Goal: Task Accomplishment & Management: Complete application form

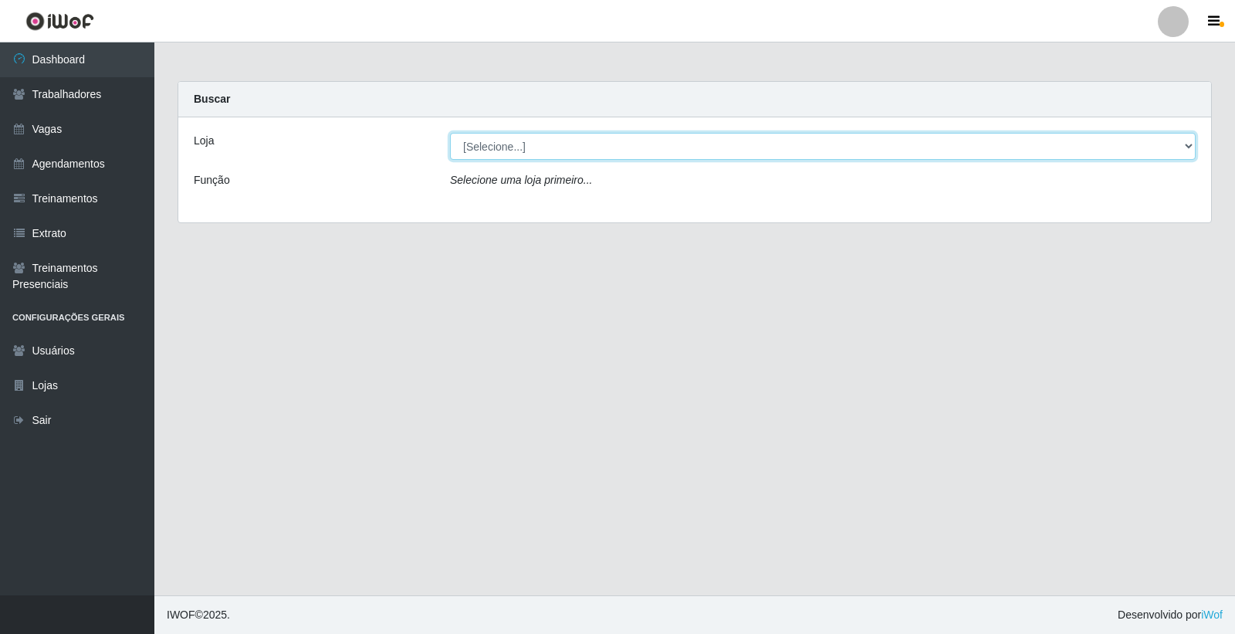
click at [669, 144] on select "[Selecione...] [PERSON_NAME] Clan - [GEOGRAPHIC_DATA]" at bounding box center [823, 146] width 746 height 27
select select "452"
click at [450, 133] on select "[Selecione...] [PERSON_NAME] Clan - [GEOGRAPHIC_DATA]" at bounding box center [823, 146] width 746 height 27
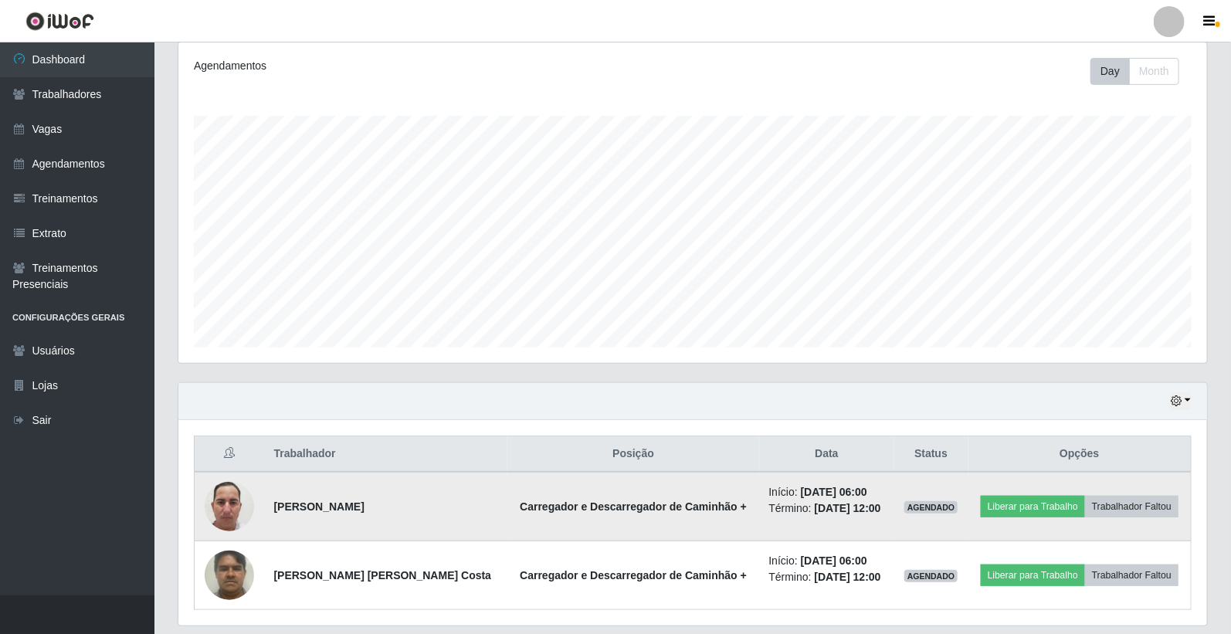
scroll to position [255, 0]
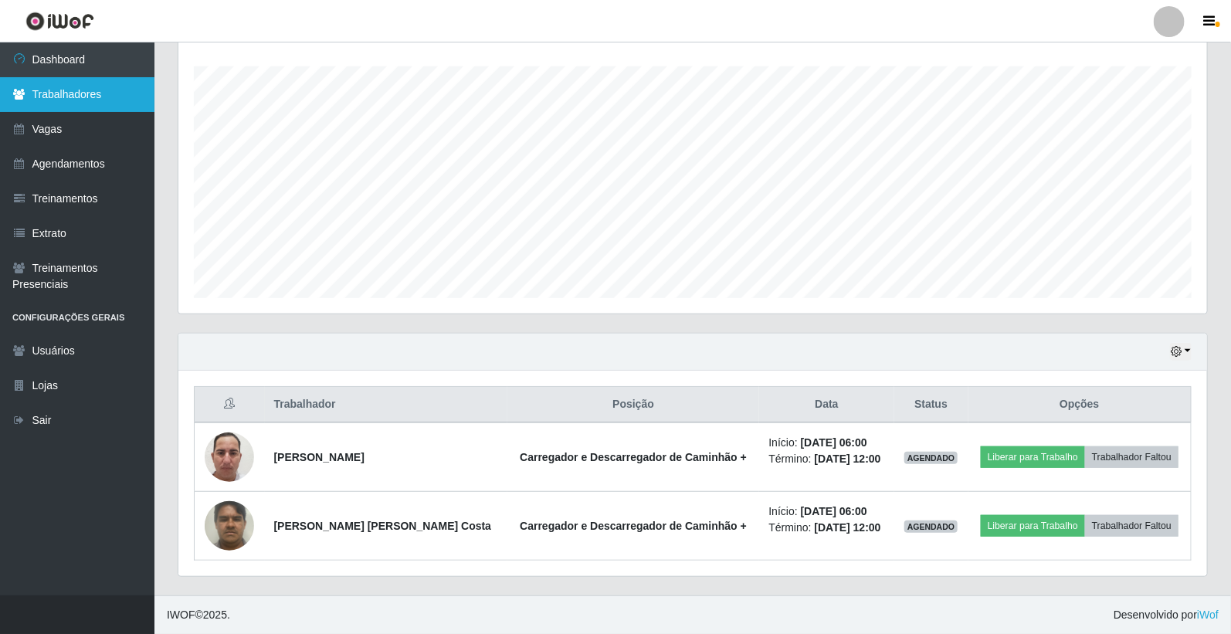
click at [75, 100] on link "Trabalhadores" at bounding box center [77, 94] width 154 height 35
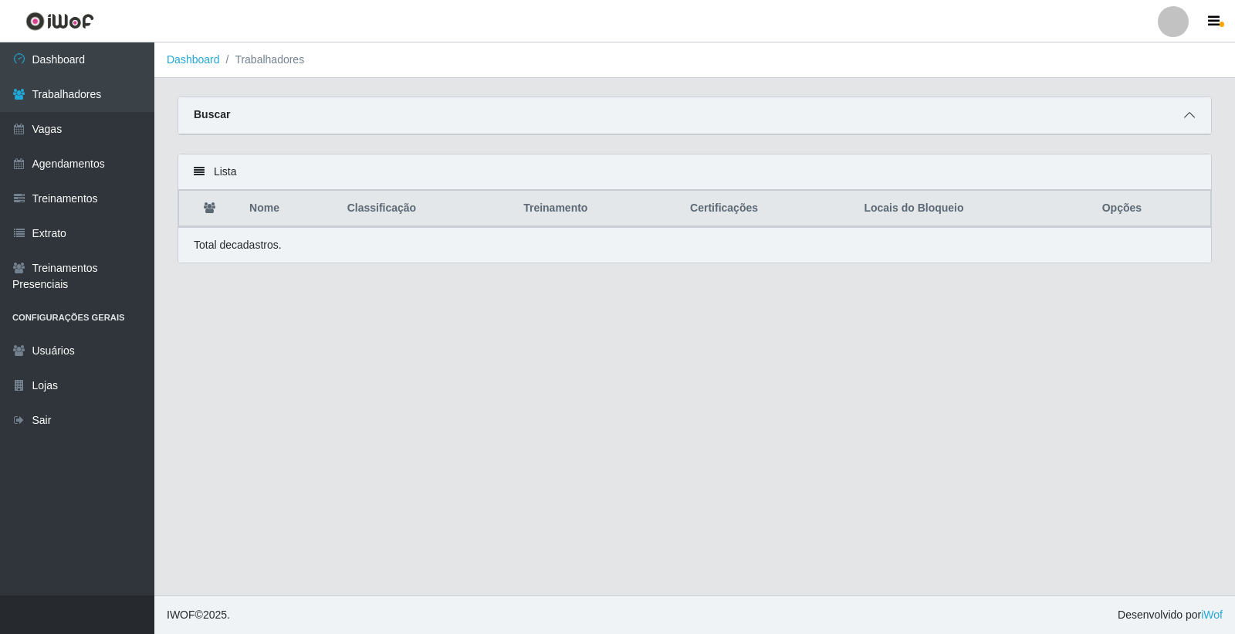
click at [1192, 113] on icon at bounding box center [1189, 115] width 11 height 11
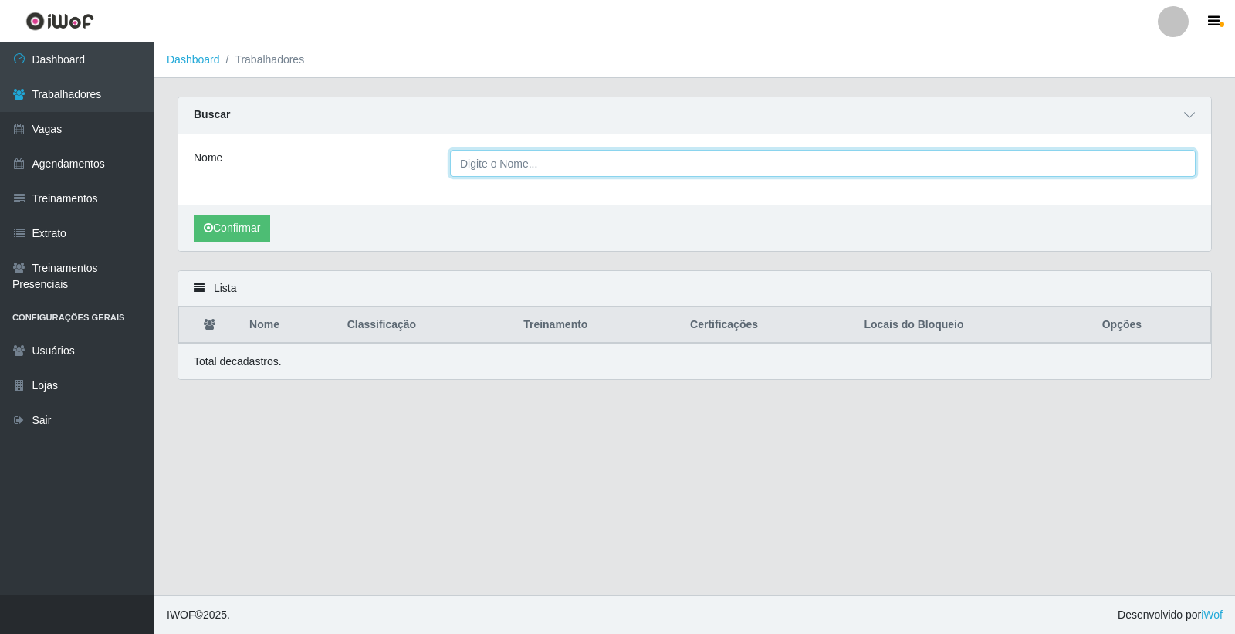
click at [615, 166] on input "Nome" at bounding box center [823, 163] width 746 height 27
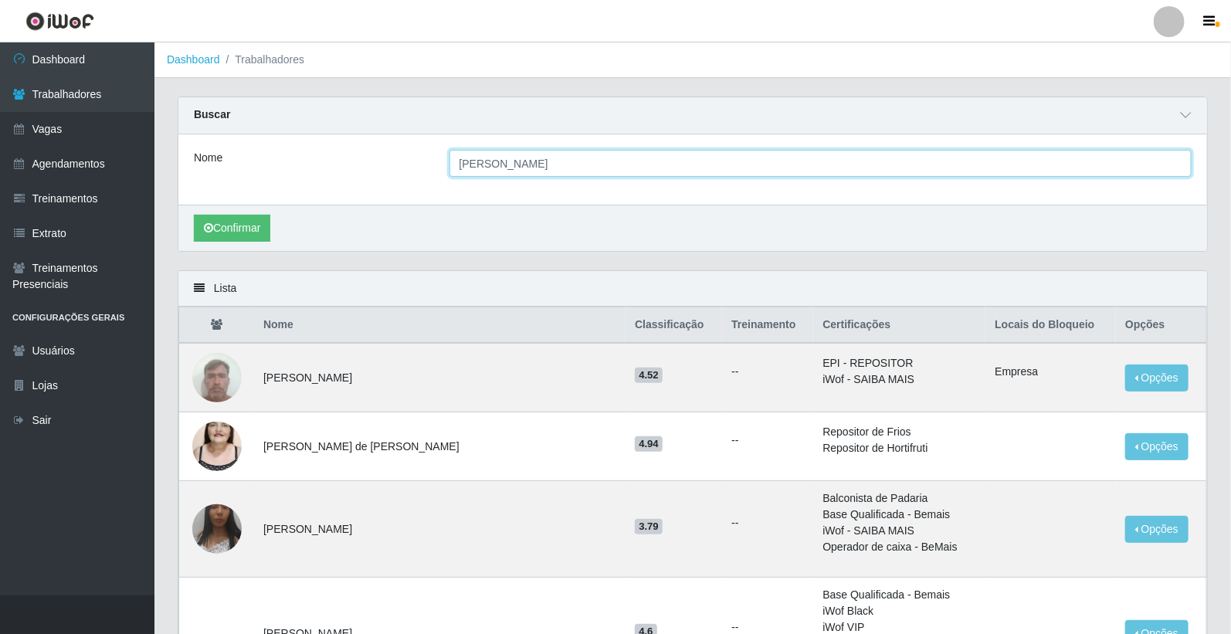
click at [194, 215] on button "Confirmar" at bounding box center [232, 228] width 76 height 27
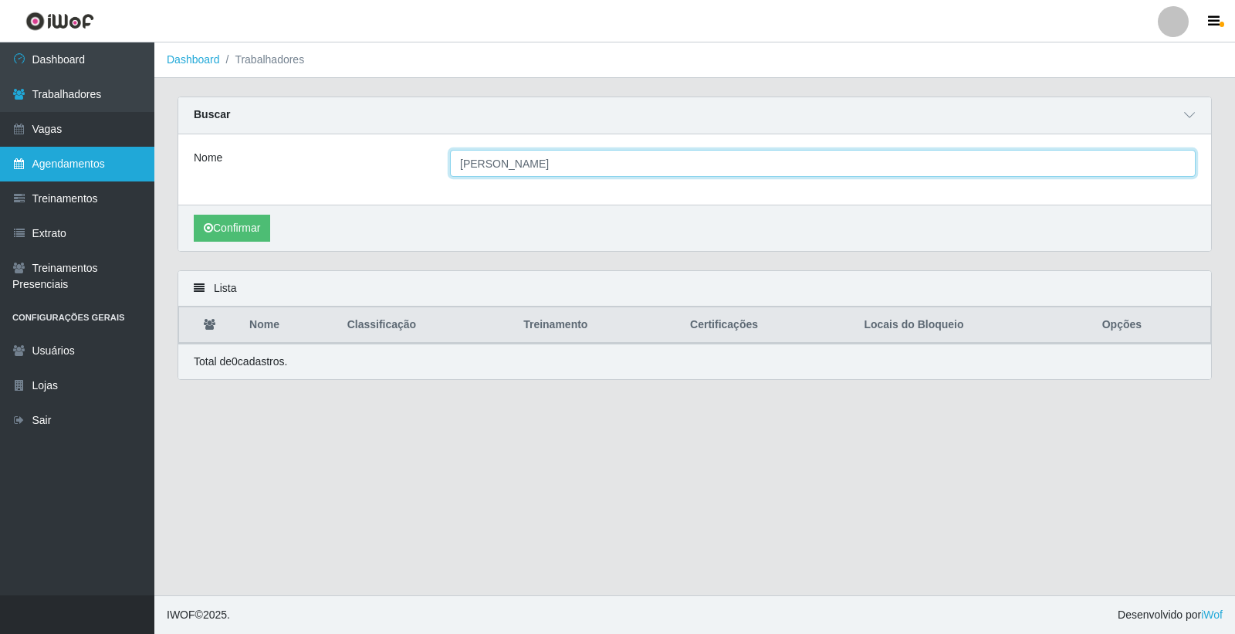
type input "[PERSON_NAME]"
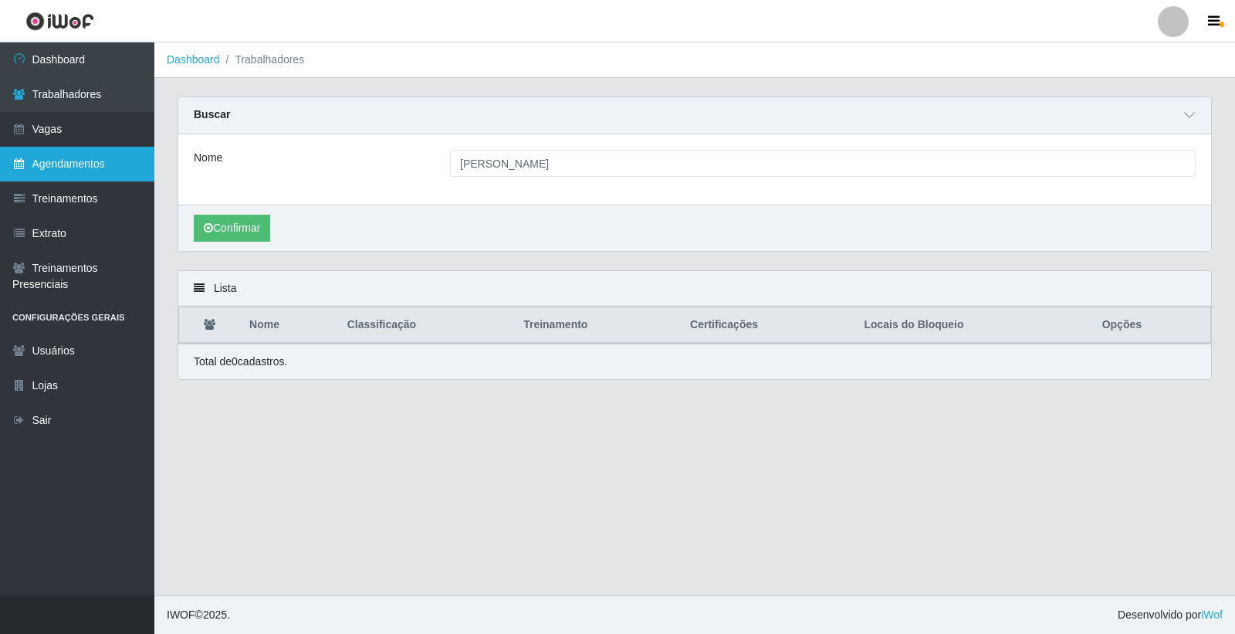
click at [71, 164] on link "Agendamentos" at bounding box center [77, 164] width 154 height 35
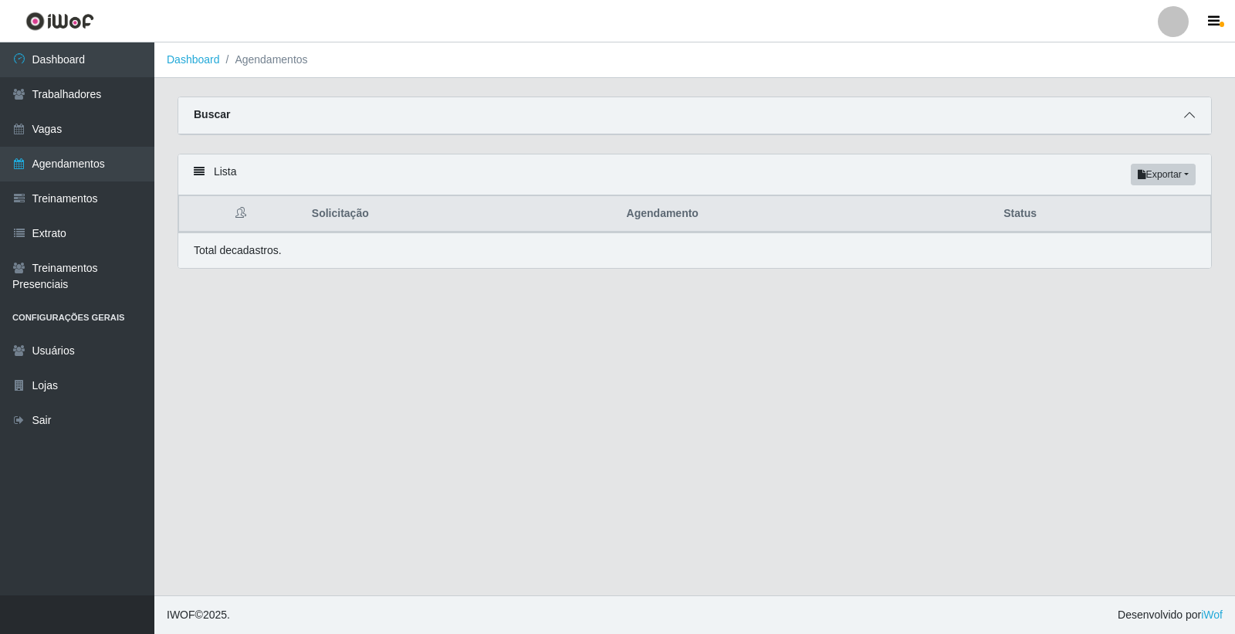
click at [1187, 113] on icon at bounding box center [1189, 115] width 11 height 11
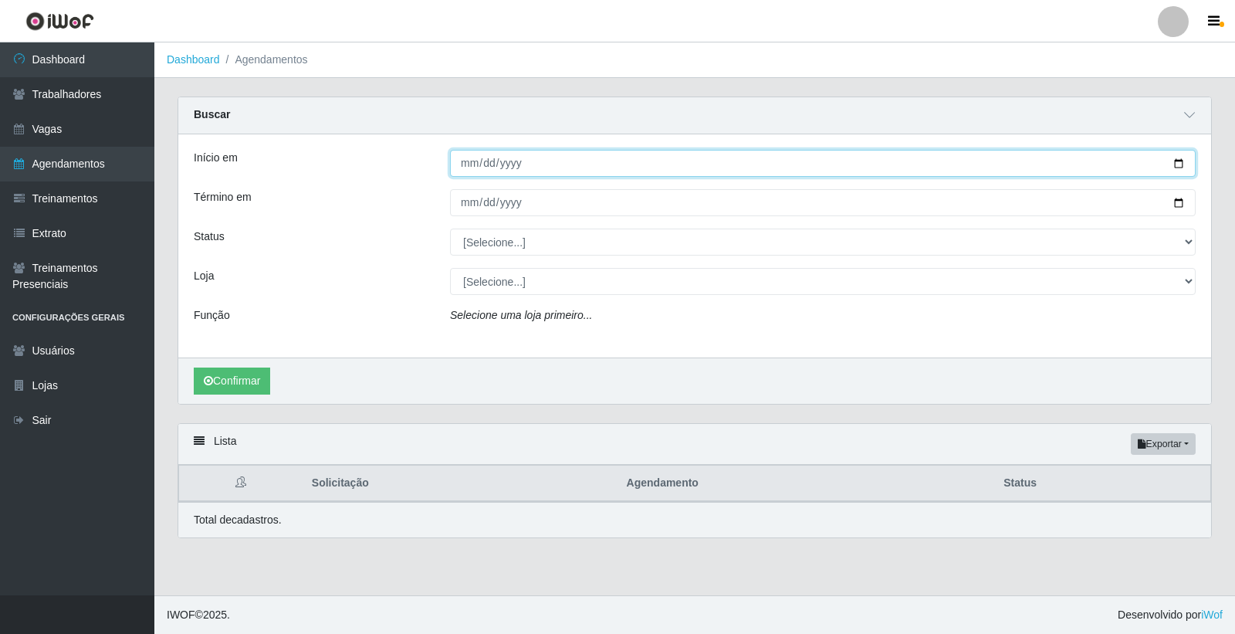
click at [466, 162] on input "Início em" at bounding box center [823, 163] width 746 height 27
type input "[DATE]"
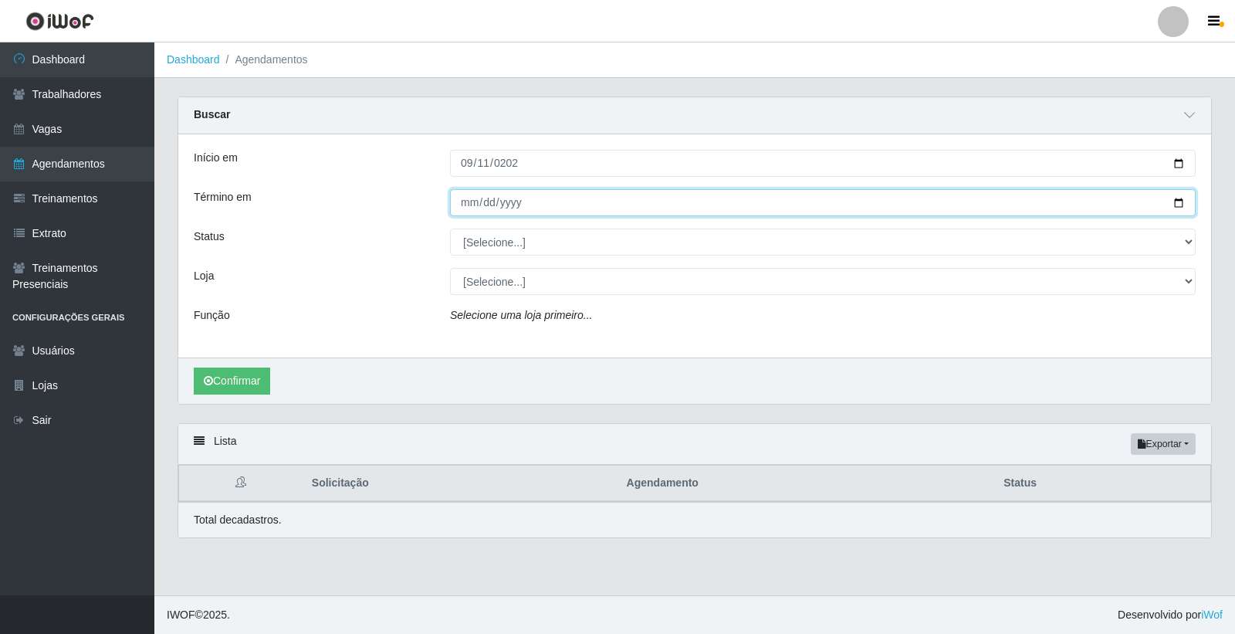
click at [464, 198] on input "Término em" at bounding box center [823, 202] width 746 height 27
type input "[DATE]"
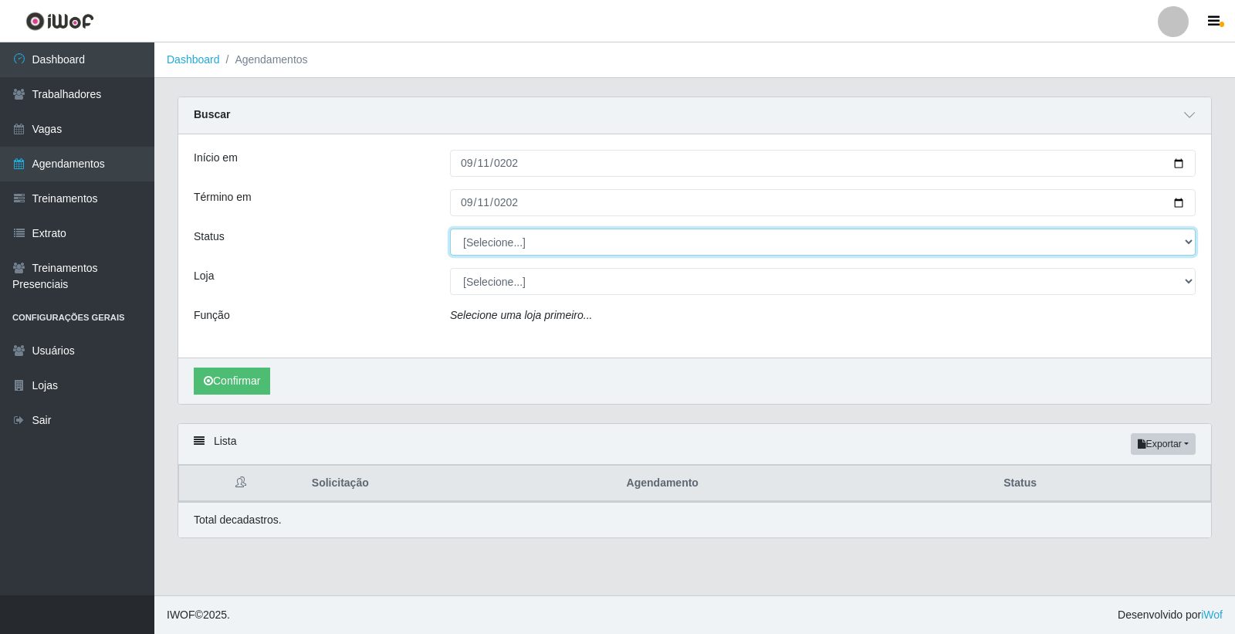
click at [527, 244] on select "[Selecione...] AGENDADO AGUARDANDO LIBERAR EM ANDAMENTO EM REVISÃO FINALIZADO C…" at bounding box center [823, 242] width 746 height 27
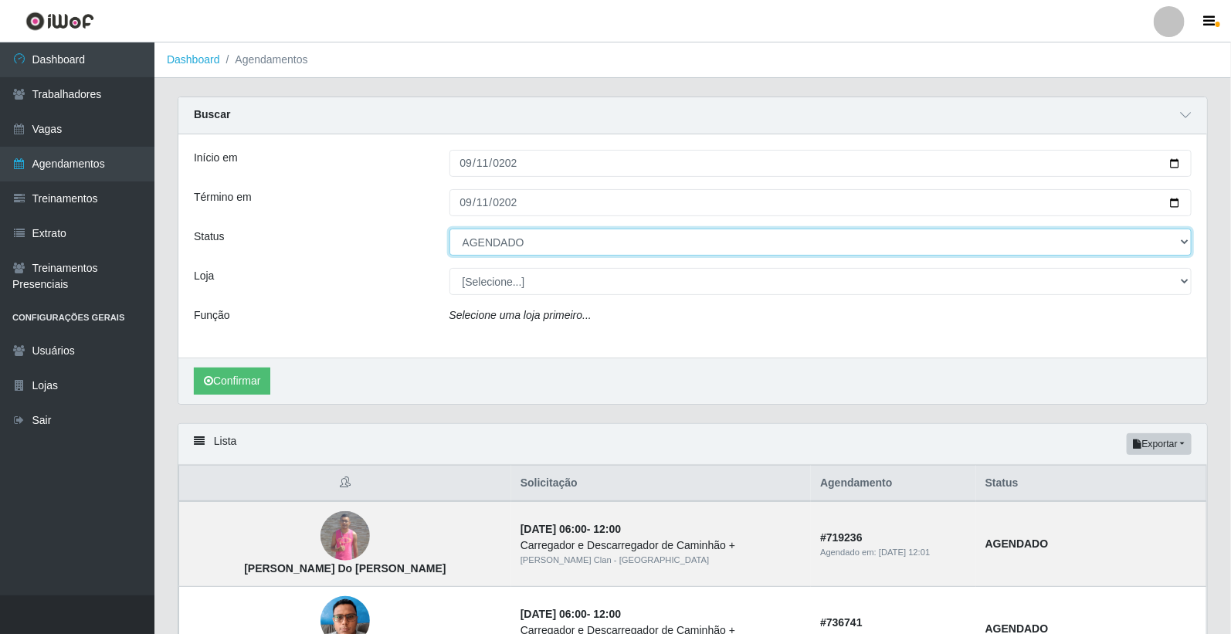
click at [449, 229] on select "[Selecione...] AGENDADO AGUARDANDO LIBERAR EM ANDAMENTO EM REVISÃO FINALIZADO C…" at bounding box center [820, 242] width 743 height 27
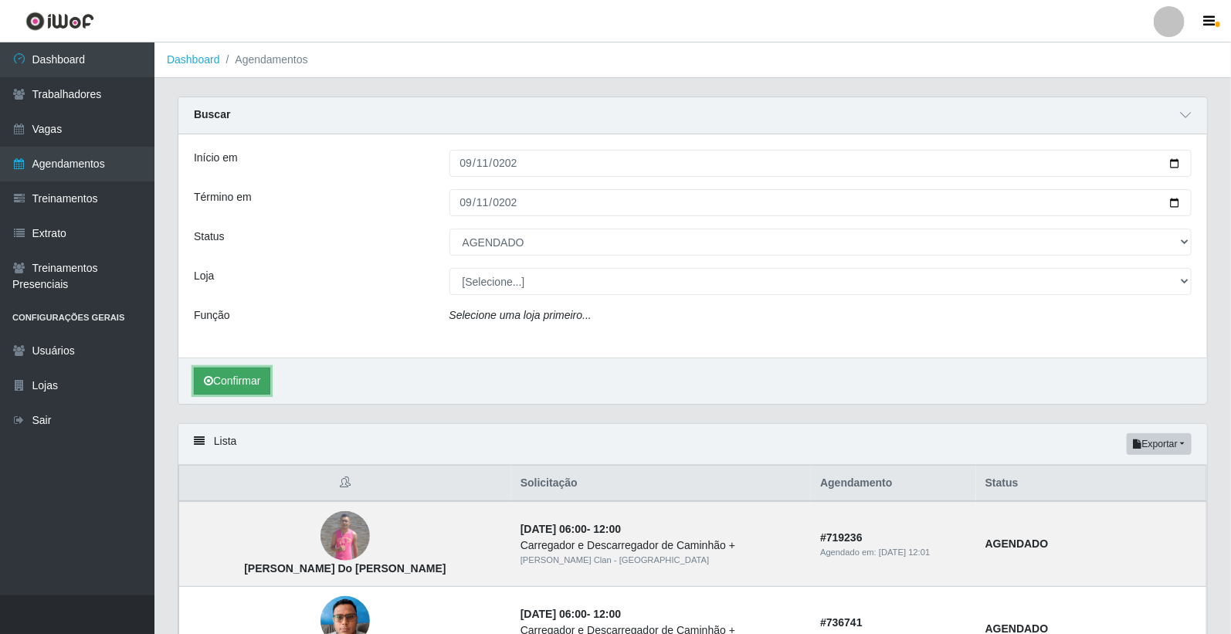
click at [261, 386] on button "Confirmar" at bounding box center [232, 381] width 76 height 27
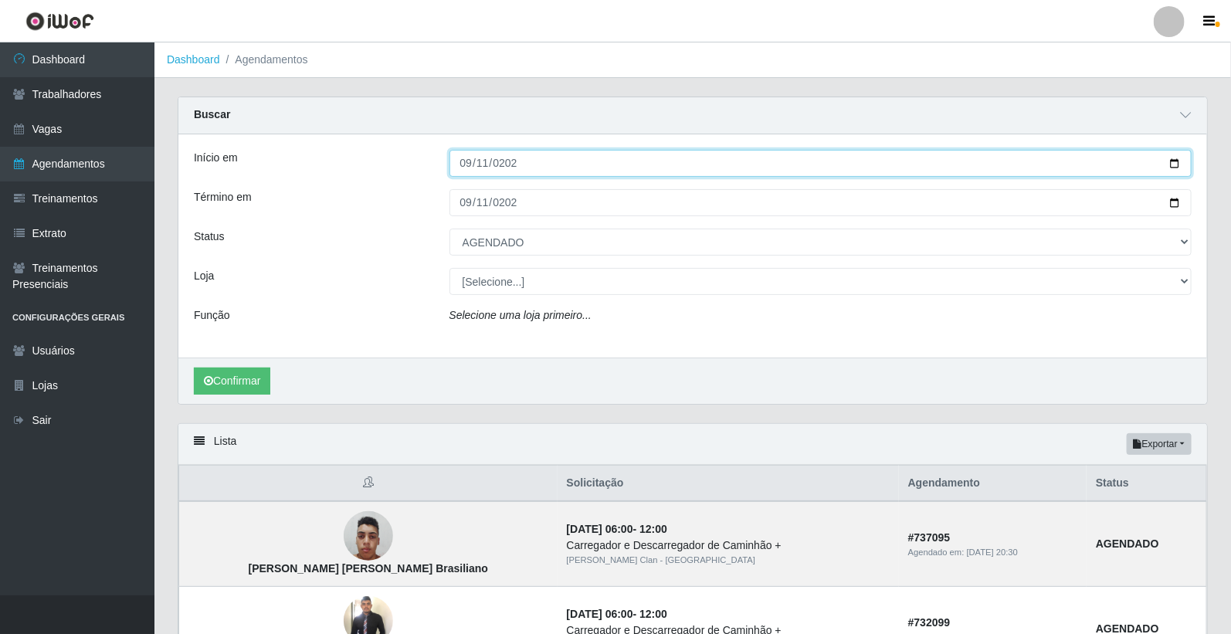
click at [466, 165] on input "[DATE]" at bounding box center [820, 163] width 743 height 27
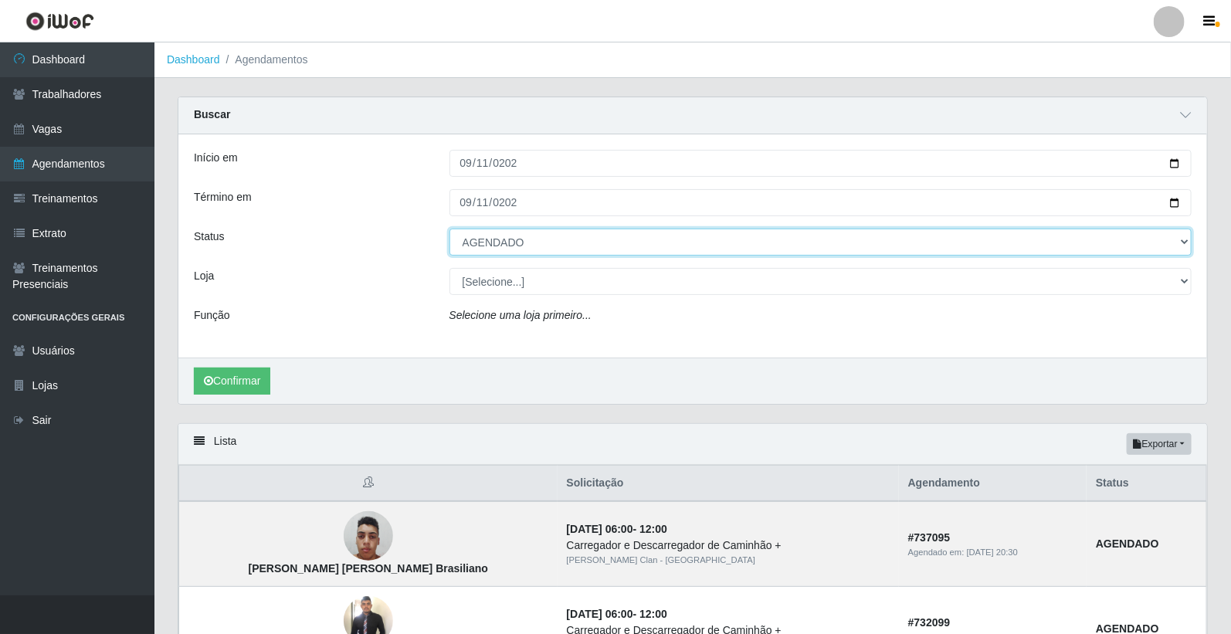
click at [496, 246] on select "[Selecione...] AGENDADO AGUARDANDO LIBERAR EM ANDAMENTO EM REVISÃO FINALIZADO C…" at bounding box center [820, 242] width 743 height 27
select select "CANCELADO"
click at [449, 229] on select "[Selecione...] AGENDADO AGUARDANDO LIBERAR EM ANDAMENTO EM REVISÃO FINALIZADO C…" at bounding box center [820, 242] width 743 height 27
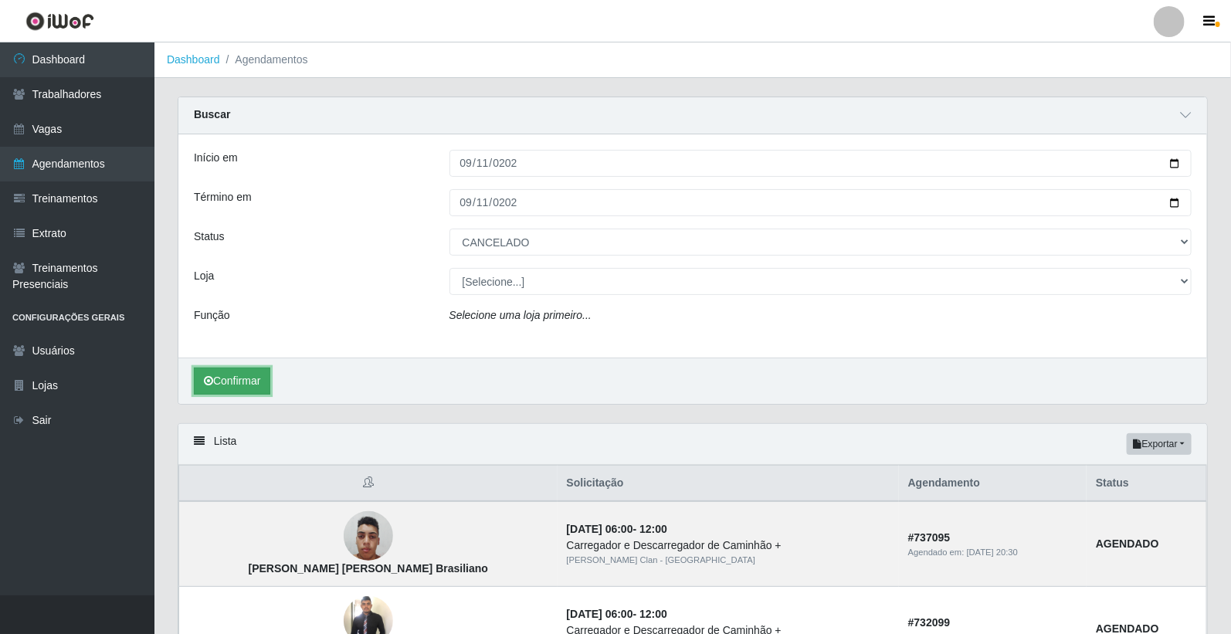
click at [251, 382] on button "Confirmar" at bounding box center [232, 381] width 76 height 27
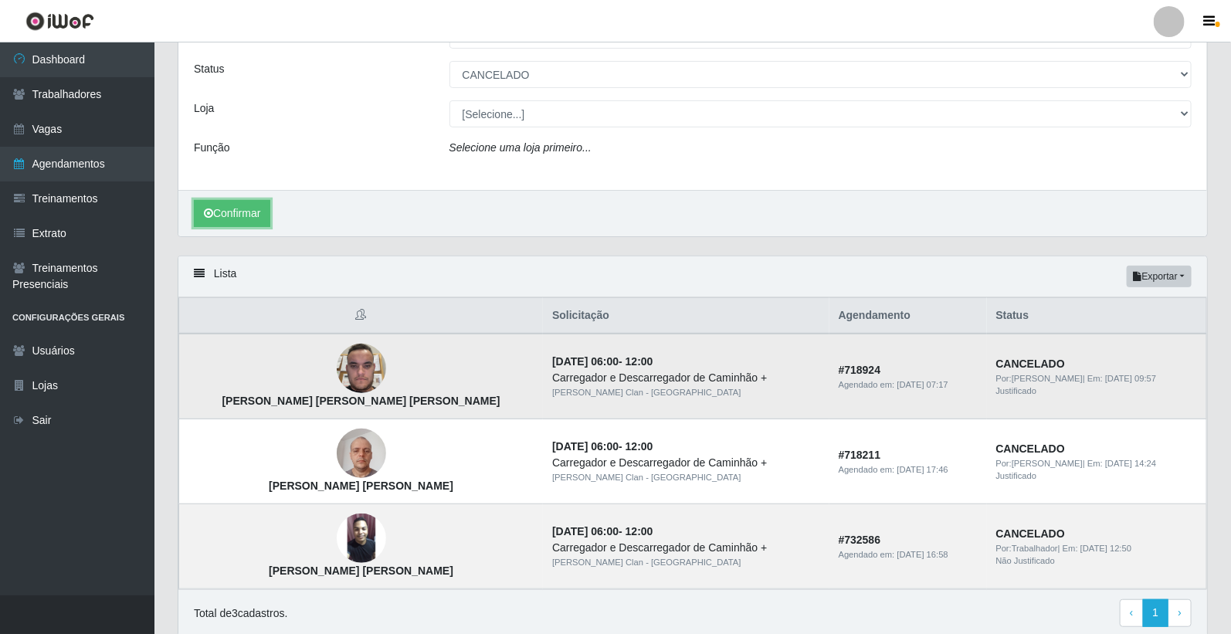
scroll to position [171, 0]
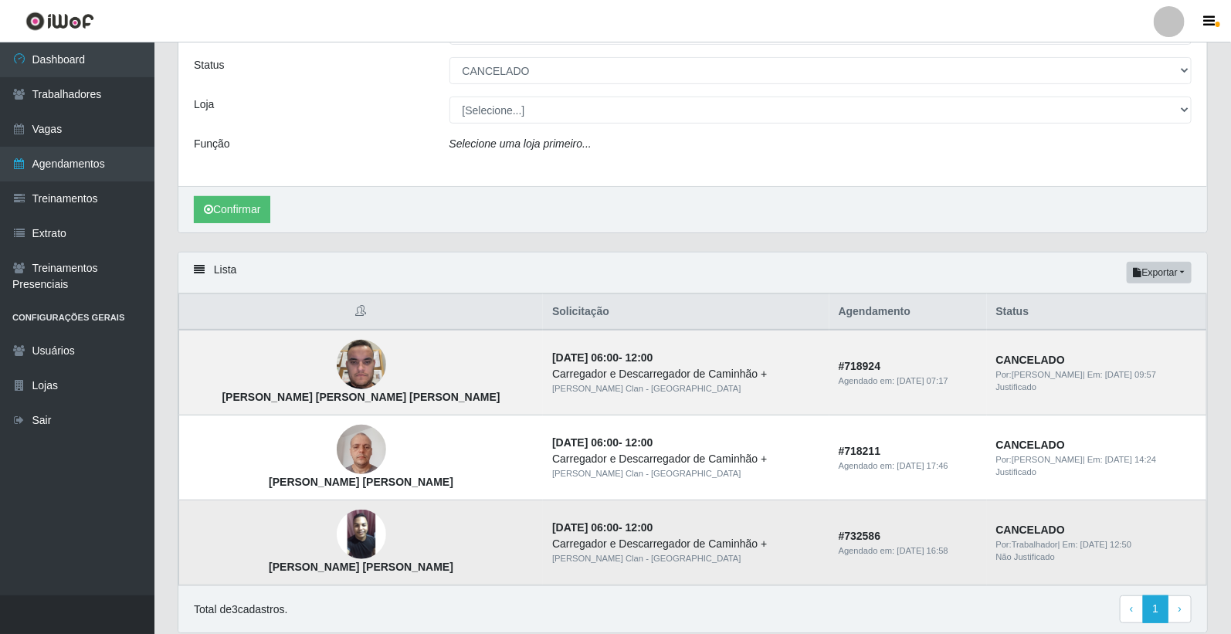
click at [279, 567] on strong "[PERSON_NAME] [PERSON_NAME]" at bounding box center [361, 567] width 185 height 12
click at [280, 569] on strong "[PERSON_NAME] [PERSON_NAME]" at bounding box center [361, 567] width 185 height 12
copy strong "[PERSON_NAME] [PERSON_NAME]"
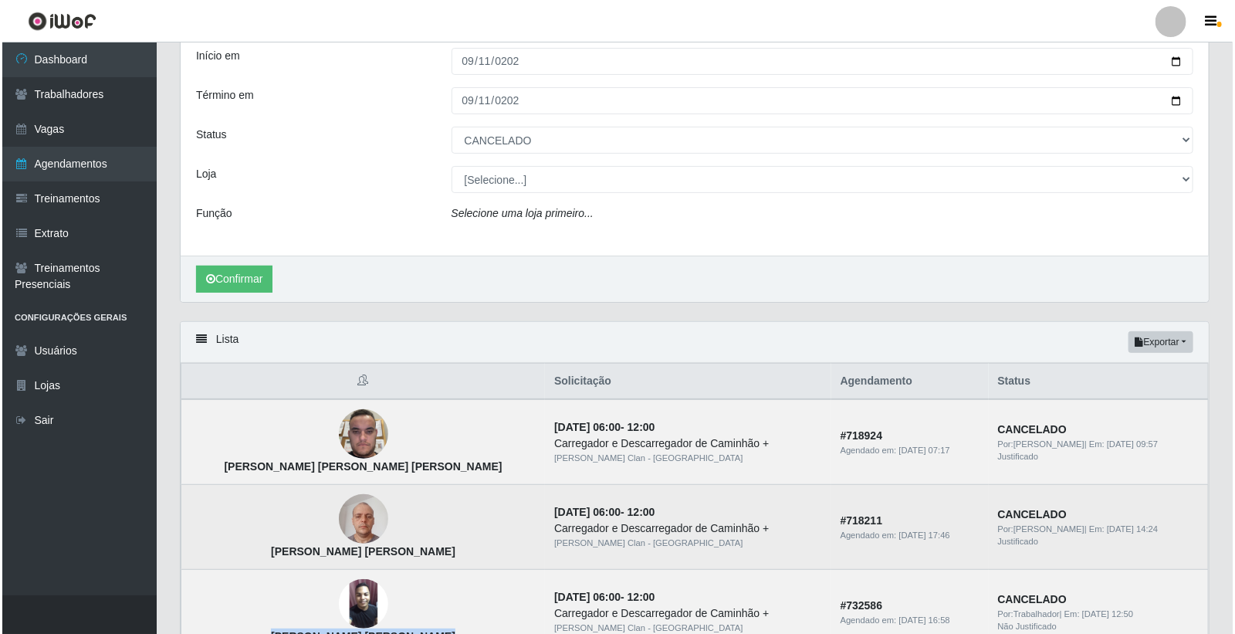
scroll to position [0, 0]
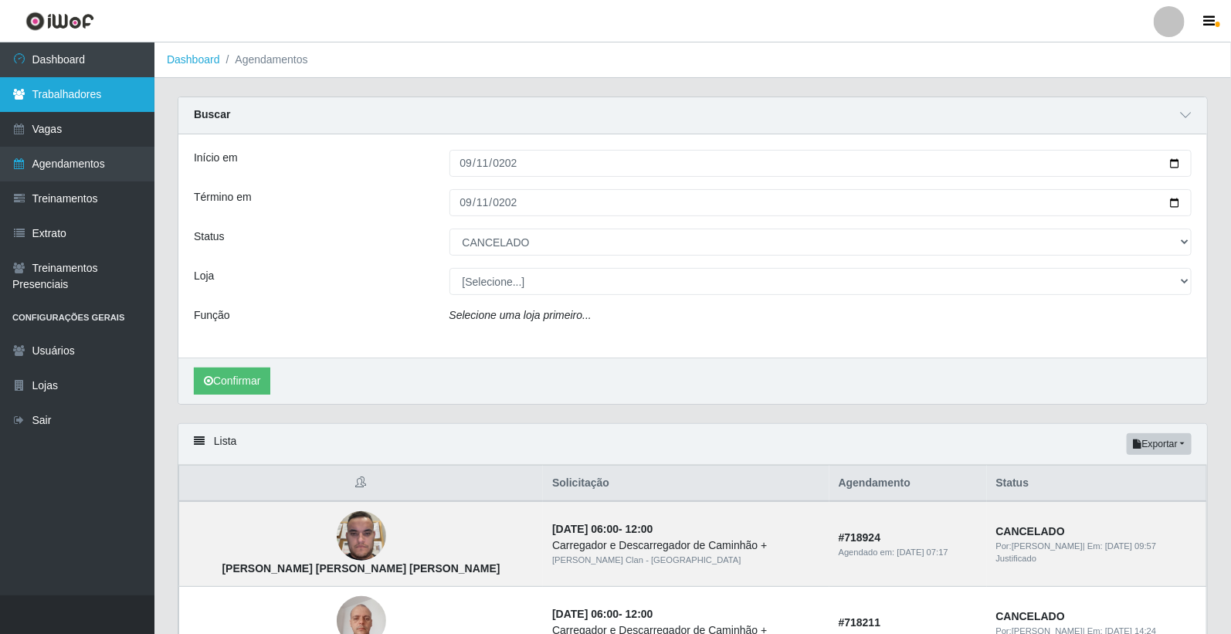
click at [49, 94] on link "Trabalhadores" at bounding box center [77, 94] width 154 height 35
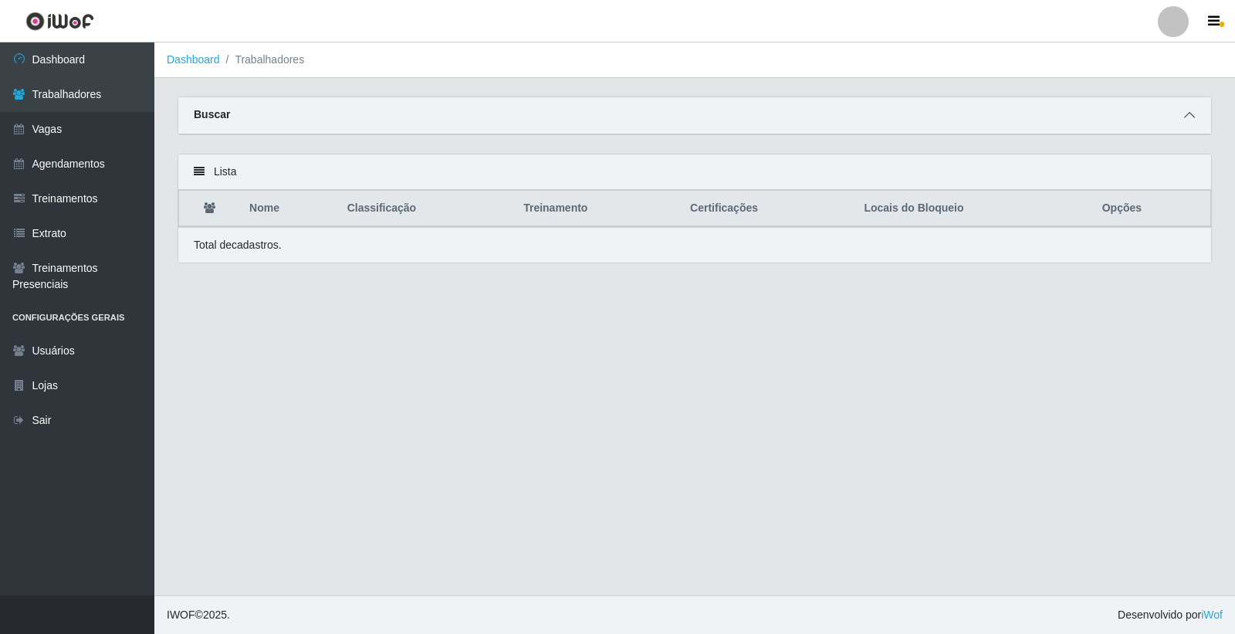
click at [1187, 121] on span at bounding box center [1190, 116] width 19 height 18
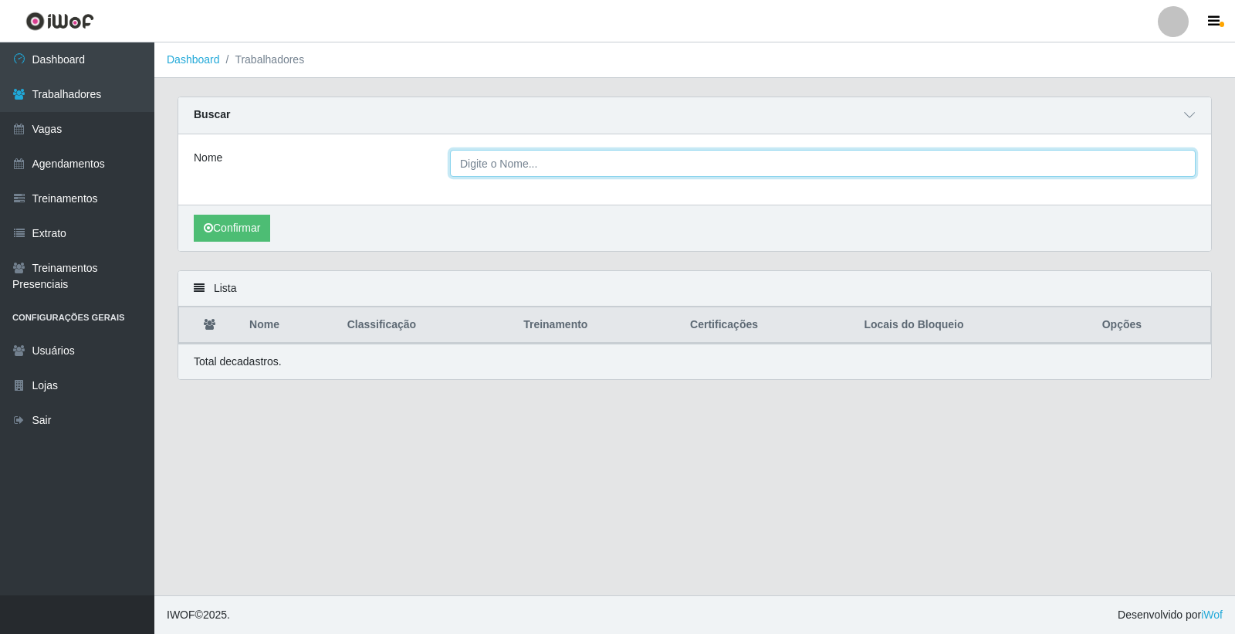
click at [492, 167] on input "Nome" at bounding box center [823, 163] width 746 height 27
paste input "[PERSON_NAME] [PERSON_NAME]"
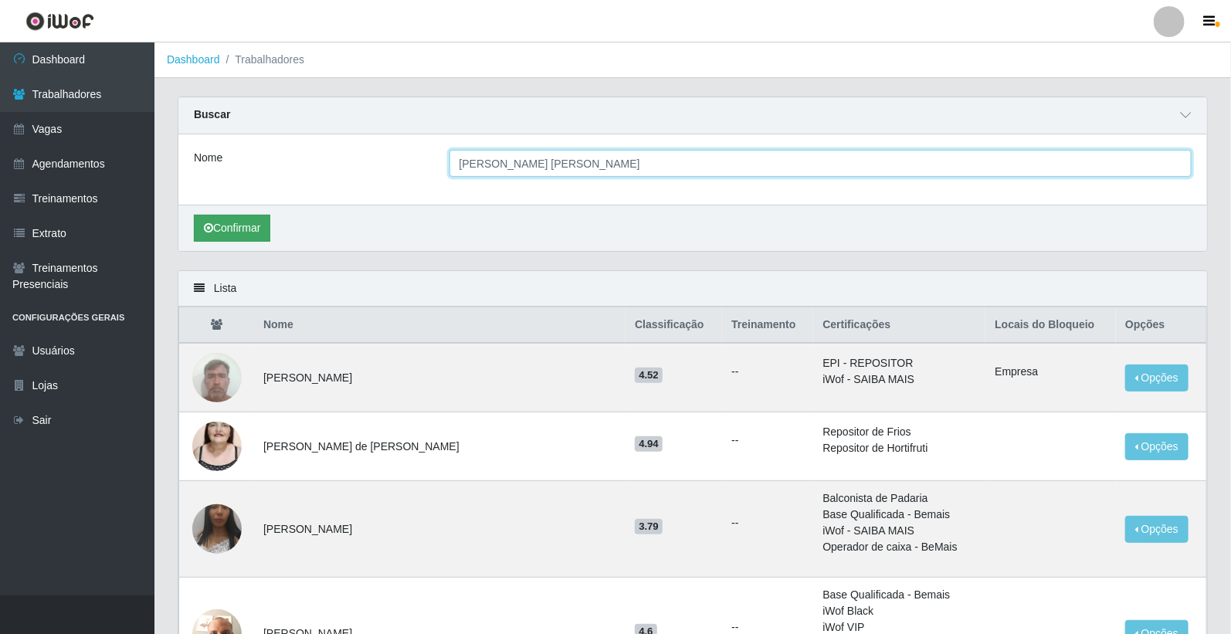
type input "[PERSON_NAME] [PERSON_NAME]"
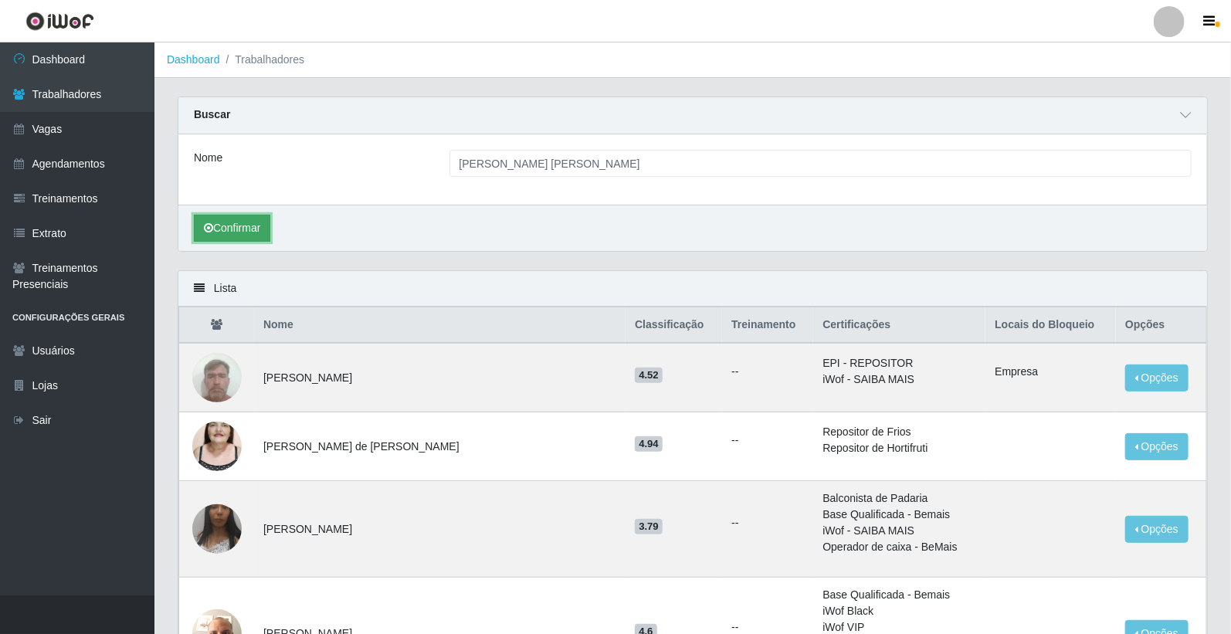
click at [235, 239] on button "Confirmar" at bounding box center [232, 228] width 76 height 27
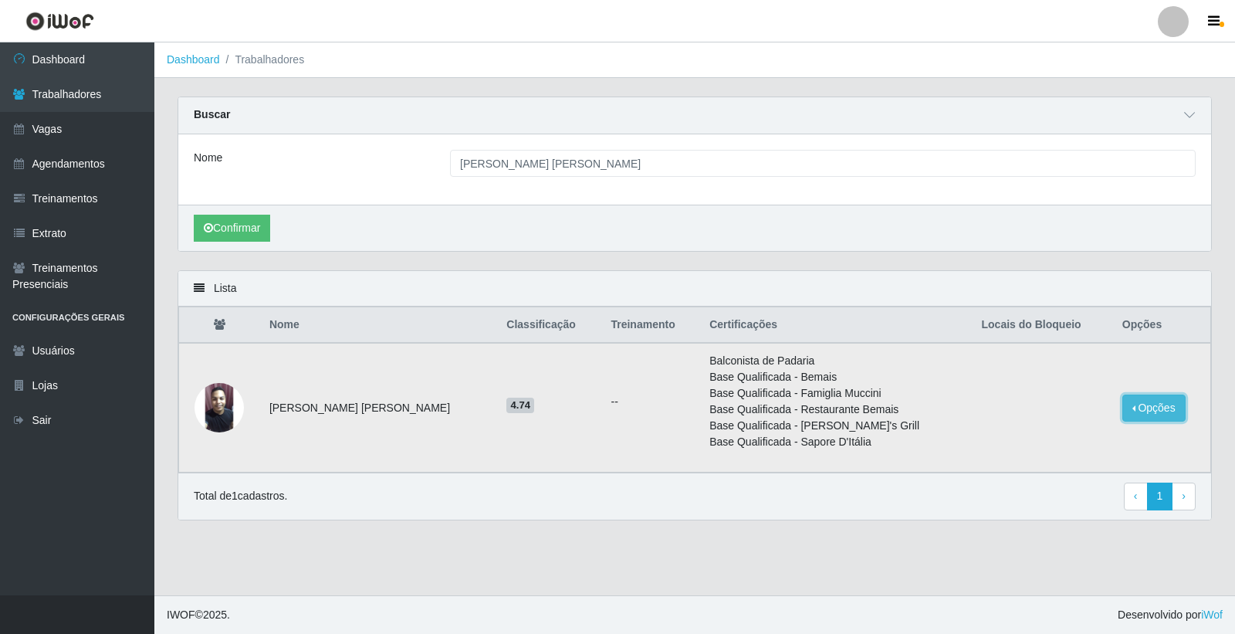
click at [1143, 414] on button "Opções" at bounding box center [1154, 408] width 63 height 27
click at [1075, 414] on button "Bloquear - Empresa" at bounding box center [1058, 411] width 124 height 32
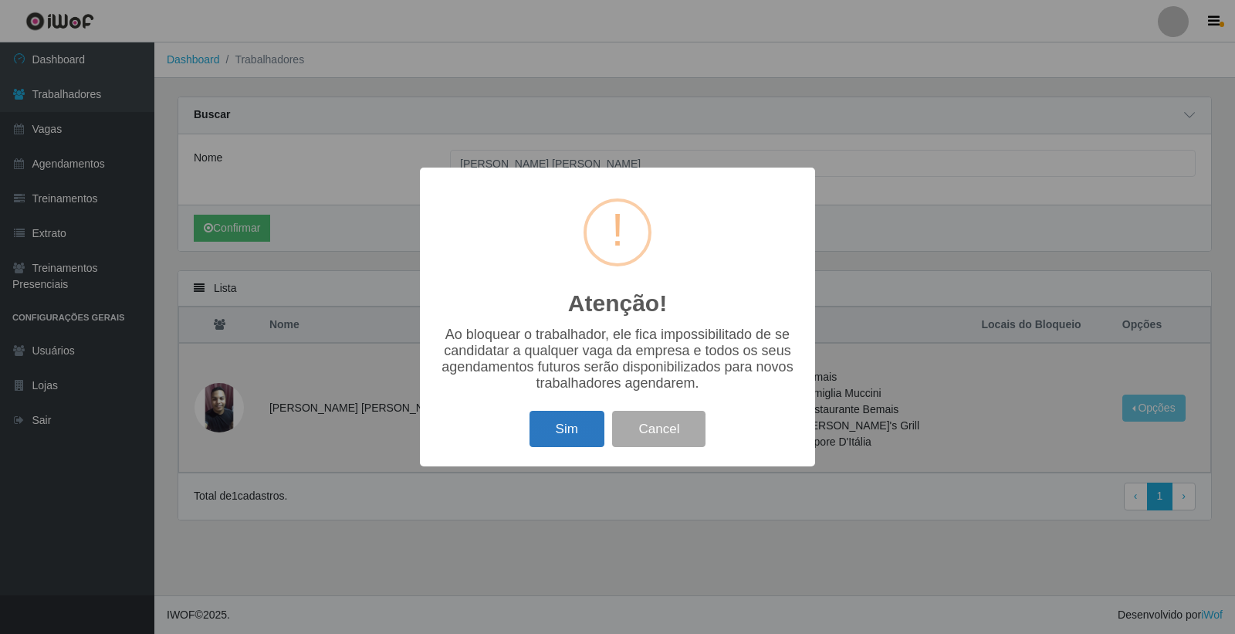
click at [572, 441] on button "Sim" at bounding box center [567, 429] width 75 height 36
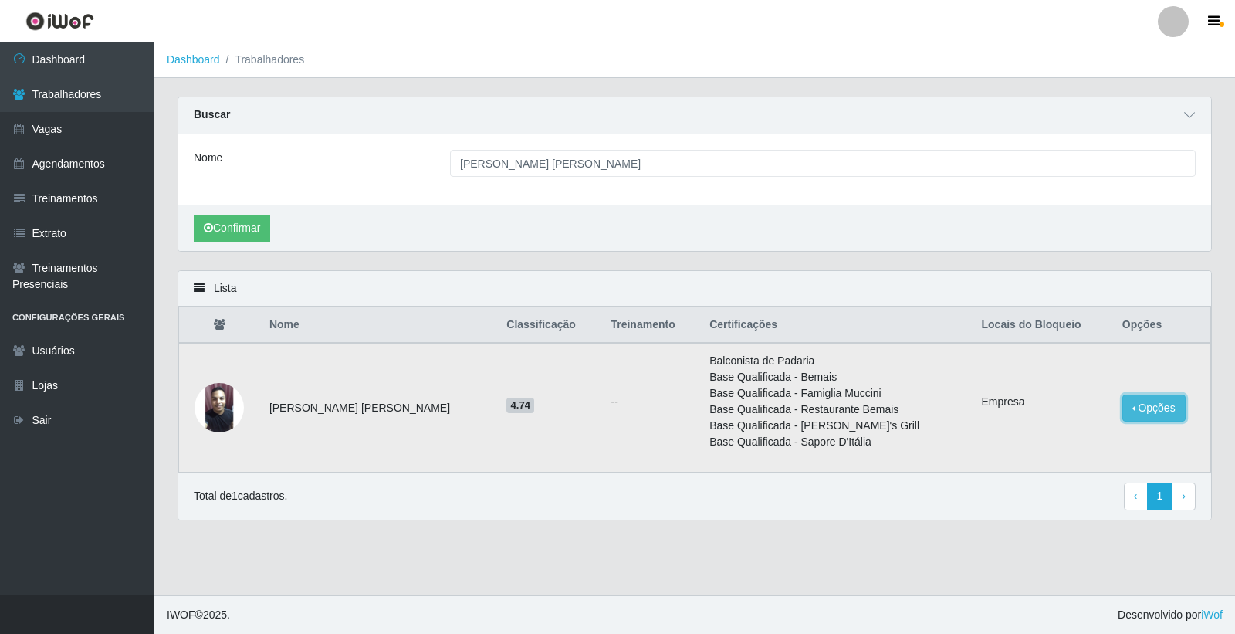
click at [1133, 399] on button "Opções" at bounding box center [1154, 408] width 63 height 27
click at [533, 122] on div "Buscar" at bounding box center [694, 115] width 1033 height 37
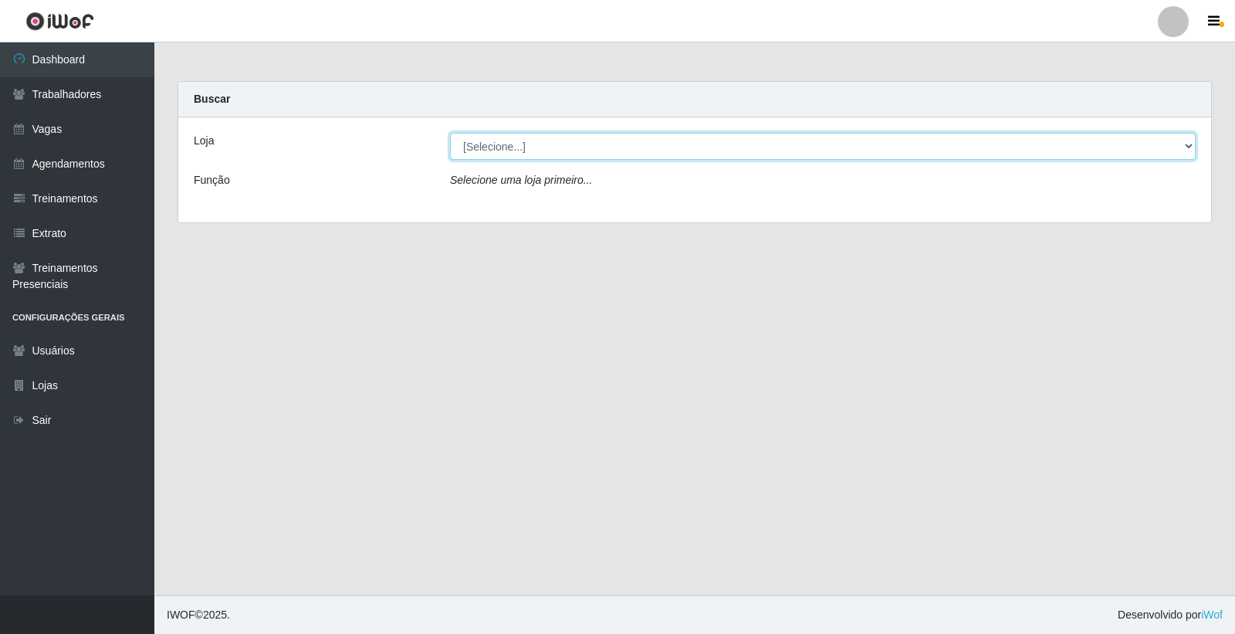
click at [507, 133] on select "[Selecione...] Leite Clan - [GEOGRAPHIC_DATA]" at bounding box center [823, 146] width 746 height 27
select select "452"
click at [450, 133] on select "[Selecione...] Leite Clan - [GEOGRAPHIC_DATA]" at bounding box center [823, 146] width 746 height 27
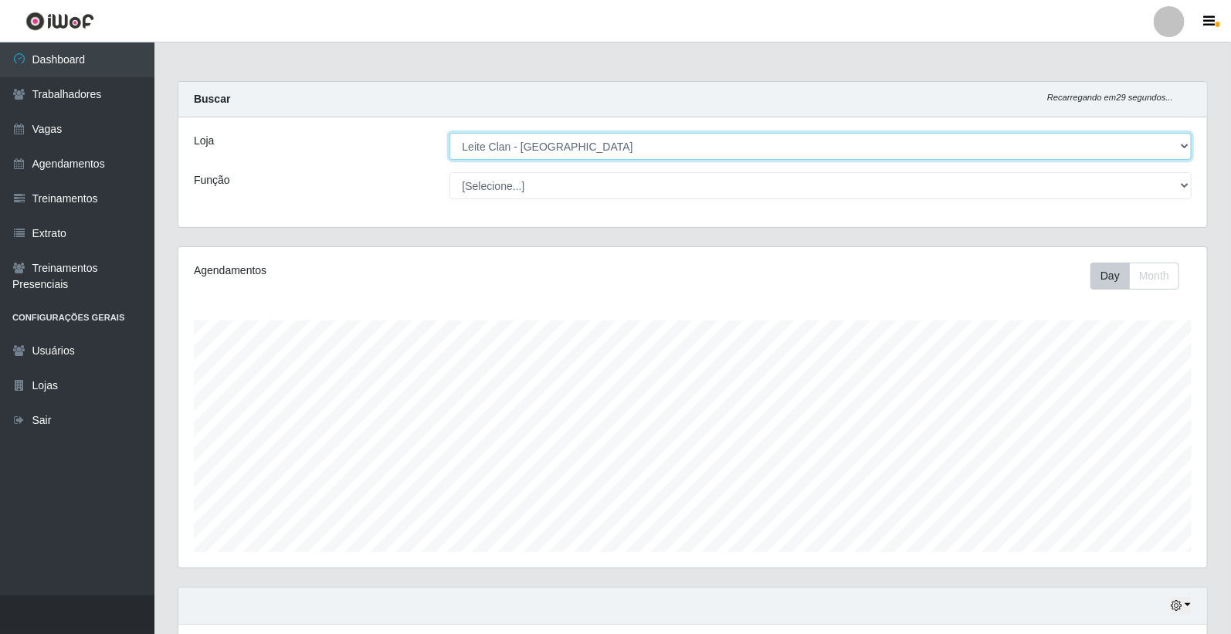
scroll to position [320, 1028]
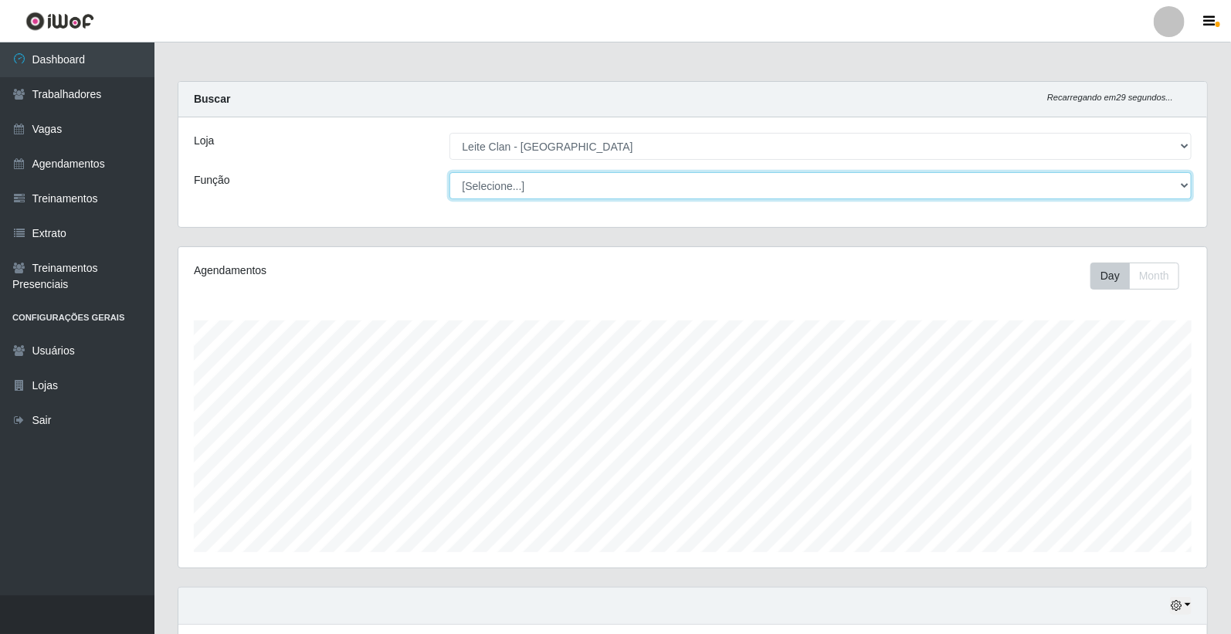
click at [513, 180] on select "[Selecione...] ASG ASG + Carregador e Descarregador de Caminhão Carregador e De…" at bounding box center [820, 185] width 743 height 27
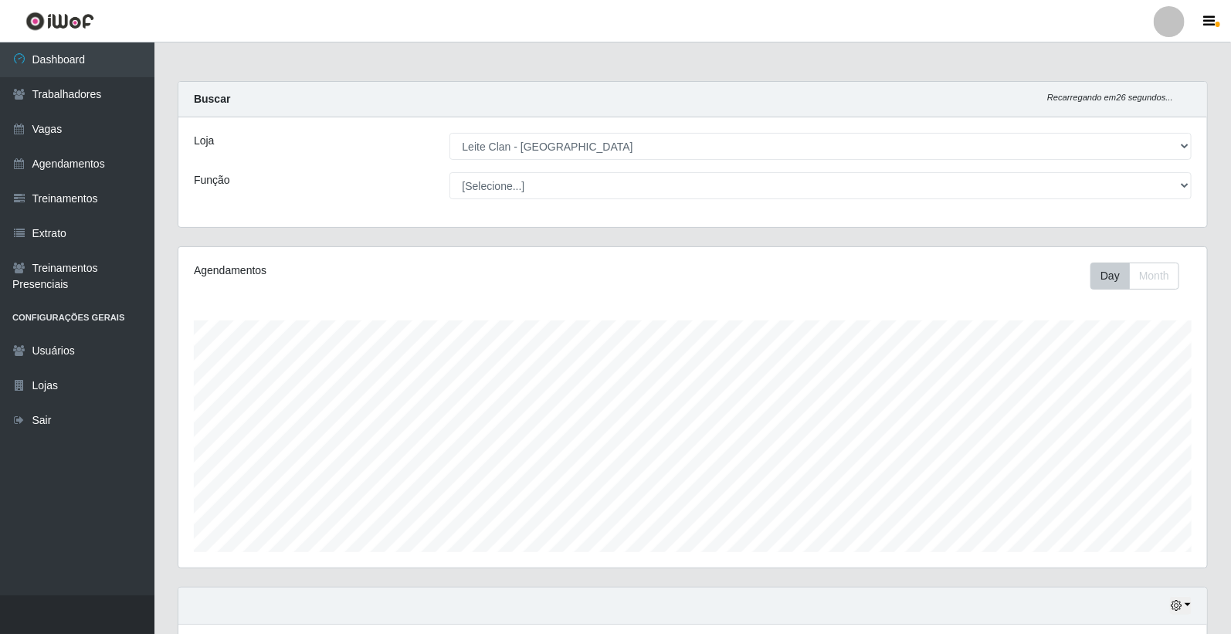
drag, startPoint x: 448, startPoint y: 193, endPoint x: 364, endPoint y: 263, distance: 109.1
click at [449, 206] on div "Loja [Selecione...] Leite Clan - Bayeux Função [Selecione...] ASG ASG + Carrega…" at bounding box center [692, 172] width 1028 height 110
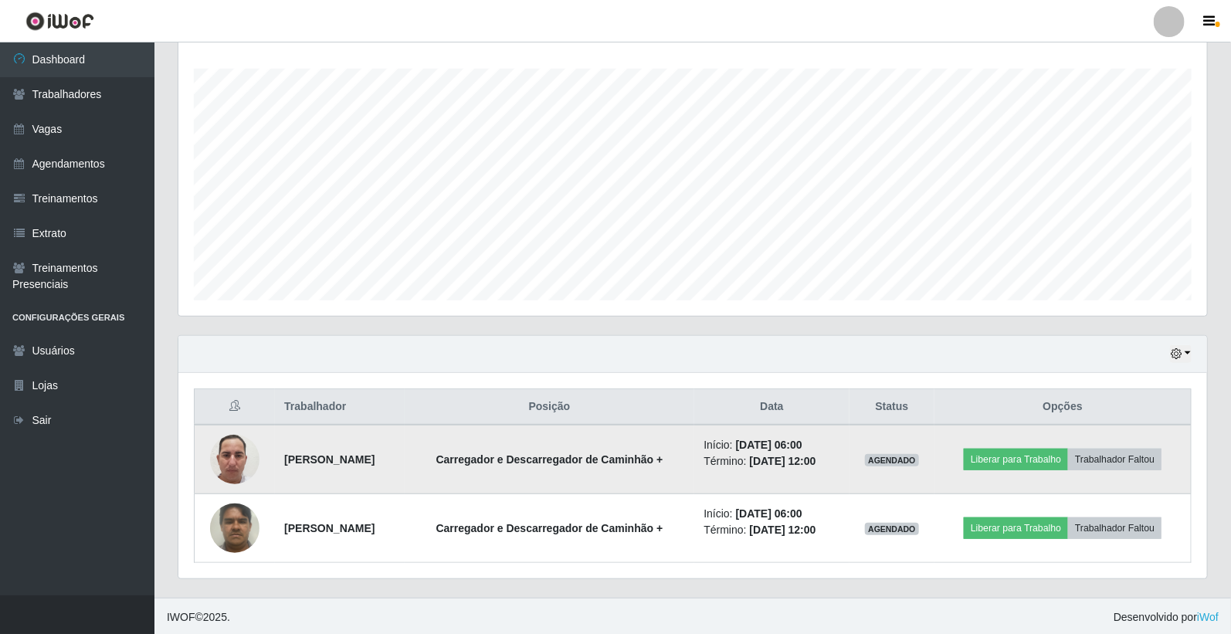
scroll to position [255, 0]
